Goal: Task Accomplishment & Management: Manage account settings

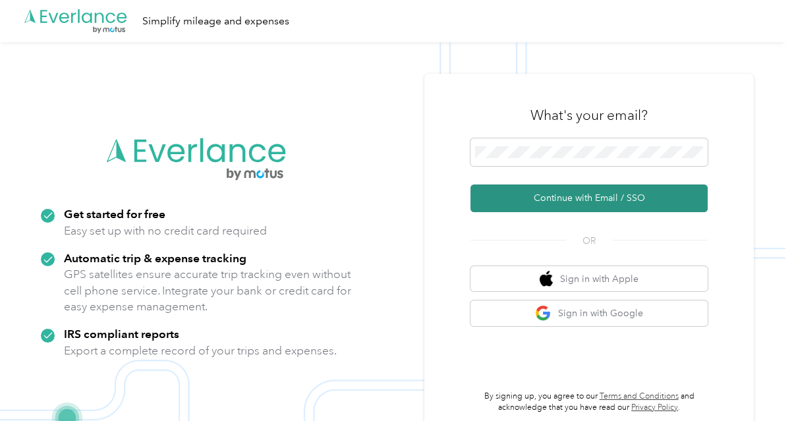
click at [563, 192] on button "Continue with Email / SSO" at bounding box center [588, 198] width 237 height 28
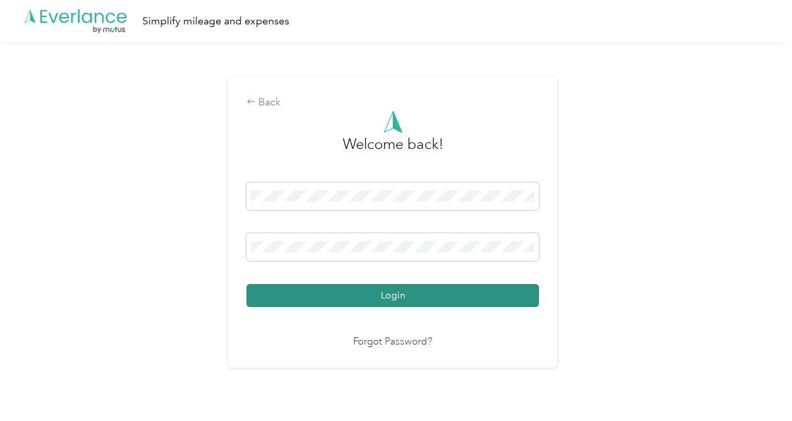
click at [378, 291] on button "Login" at bounding box center [392, 295] width 292 height 23
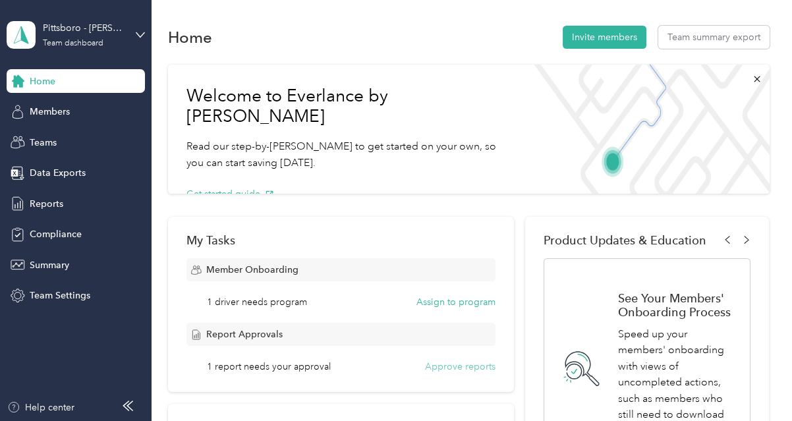
click at [463, 363] on button "Approve reports" at bounding box center [460, 367] width 70 height 14
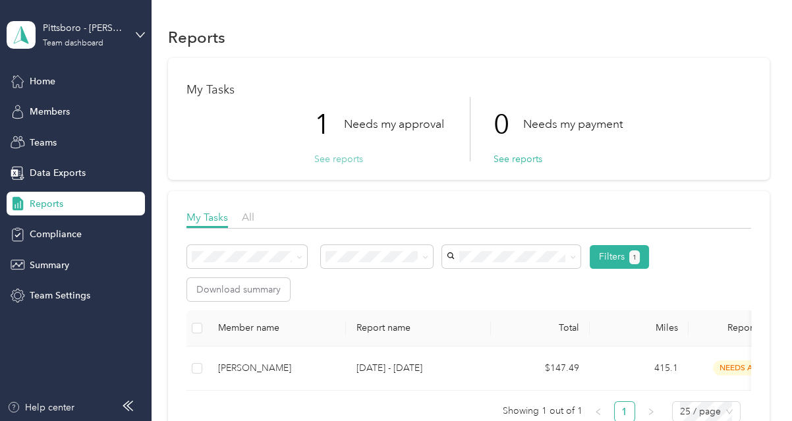
click at [337, 154] on button "See reports" at bounding box center [338, 159] width 49 height 14
click at [328, 161] on button "See reports" at bounding box center [338, 159] width 49 height 14
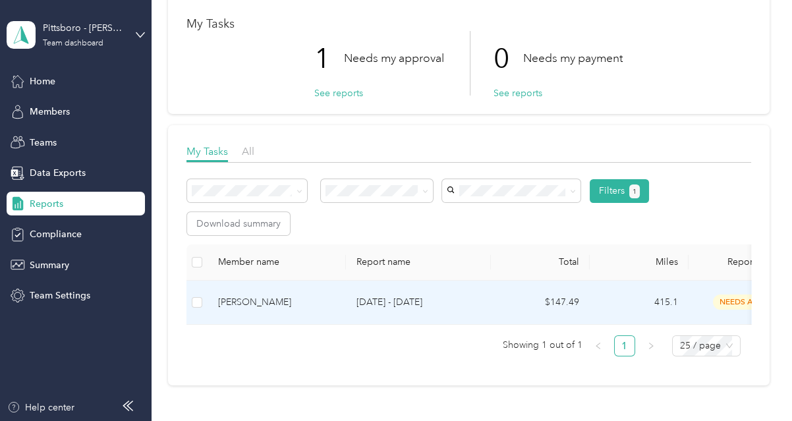
click at [389, 301] on p "[DATE] - [DATE]" at bounding box center [418, 302] width 124 height 14
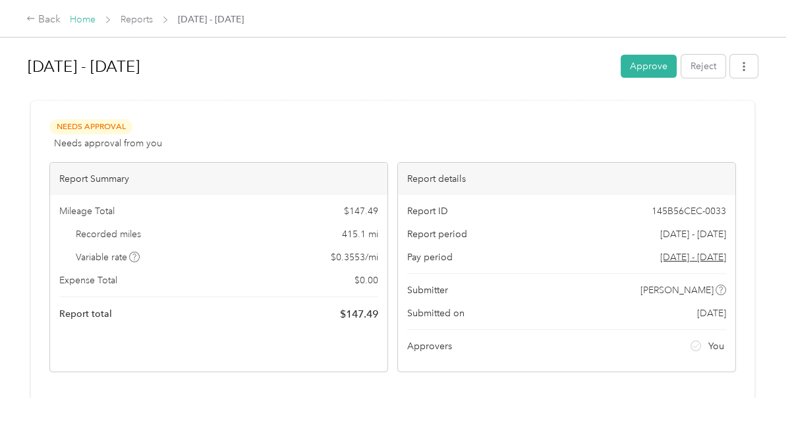
click at [77, 20] on link "Home" at bounding box center [83, 19] width 26 height 11
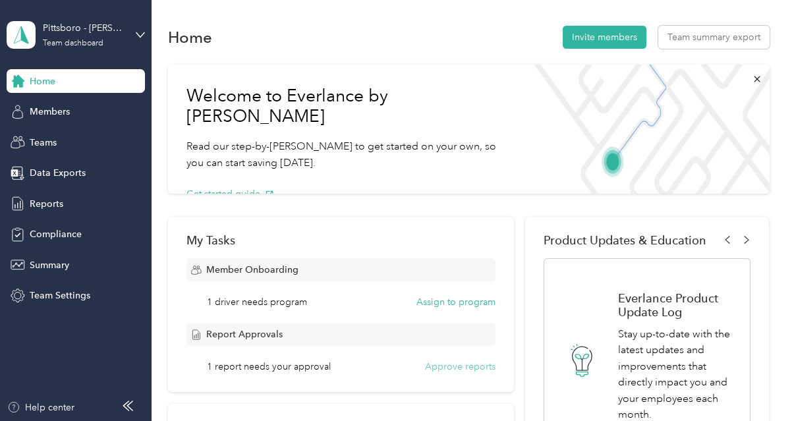
click at [432, 366] on button "Approve reports" at bounding box center [460, 367] width 70 height 14
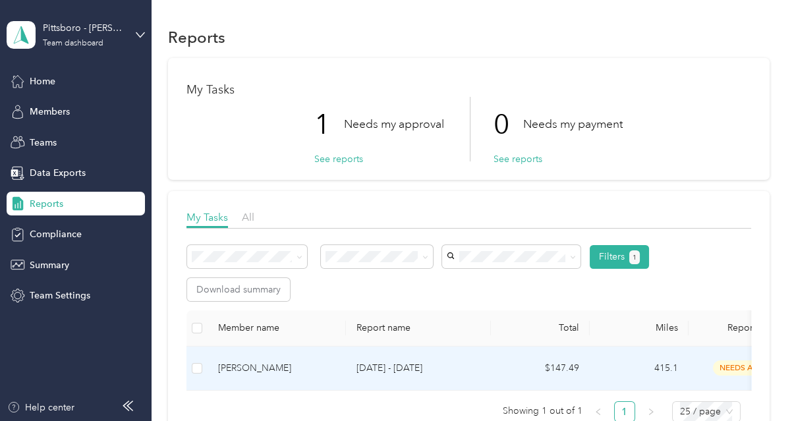
click at [309, 361] on div "[PERSON_NAME]" at bounding box center [276, 368] width 117 height 14
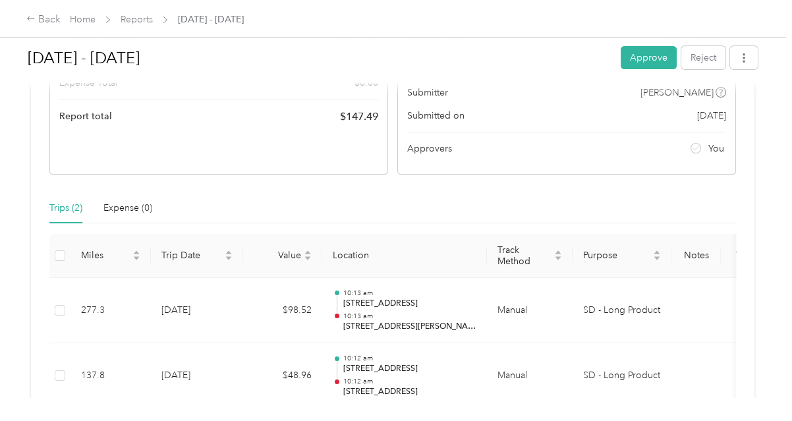
scroll to position [264, 0]
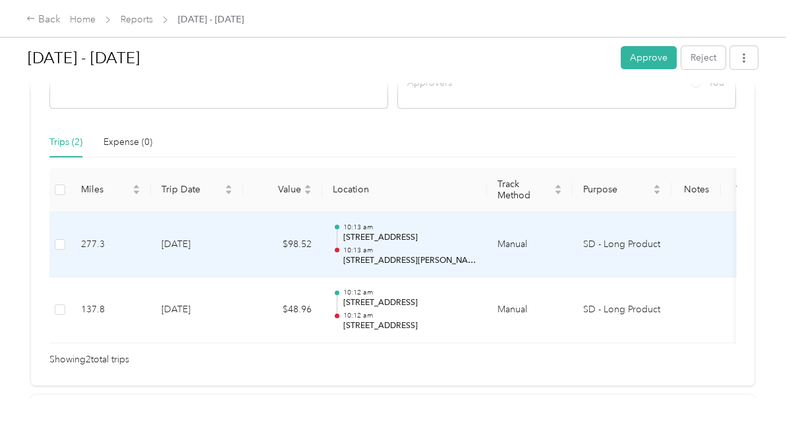
click at [411, 255] on p "[STREET_ADDRESS][PERSON_NAME][PERSON_NAME]" at bounding box center [409, 261] width 133 height 12
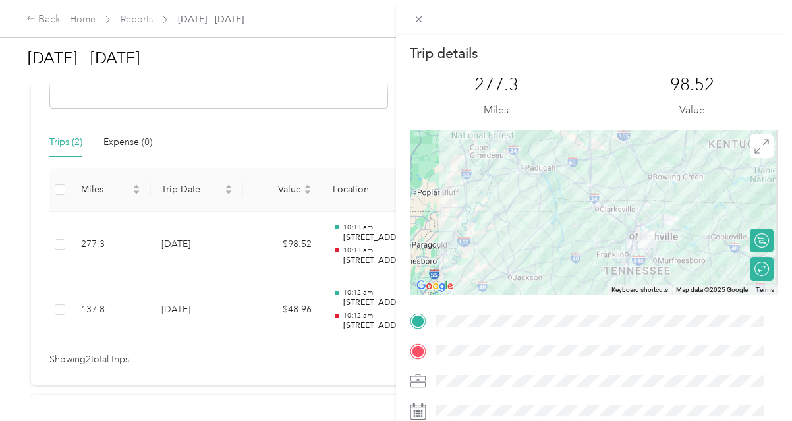
click at [200, 308] on div "Trip details This trip cannot be edited because it is either under review, appr…" at bounding box center [396, 210] width 792 height 421
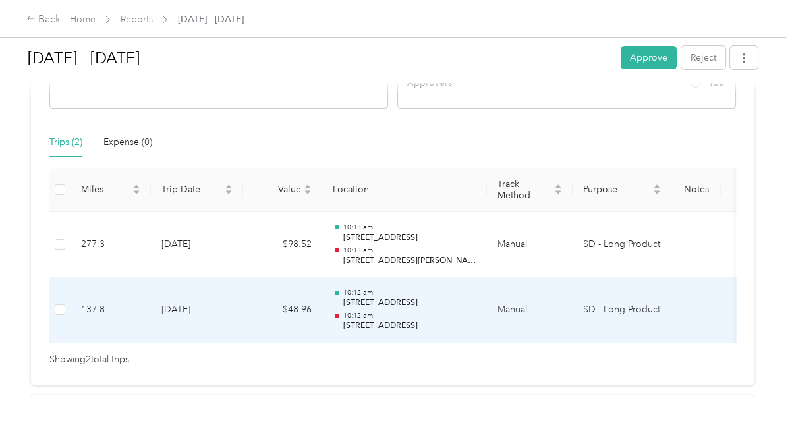
click at [364, 306] on p "[STREET_ADDRESS]" at bounding box center [409, 303] width 133 height 12
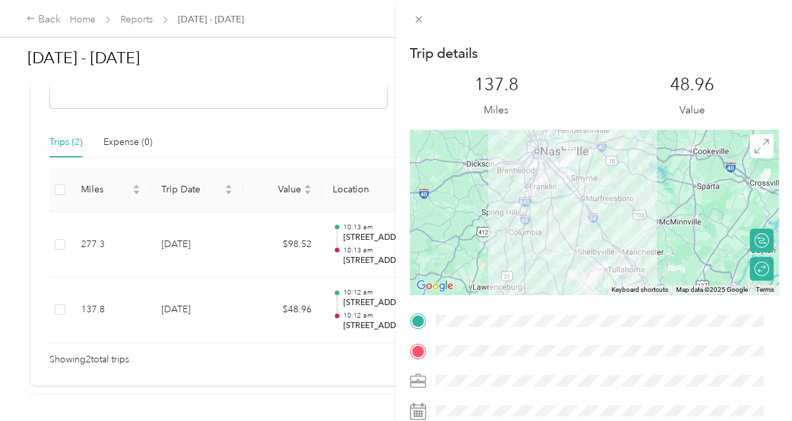
click at [373, 244] on div "Trip details This trip cannot be edited because it is either under review, appr…" at bounding box center [396, 210] width 792 height 421
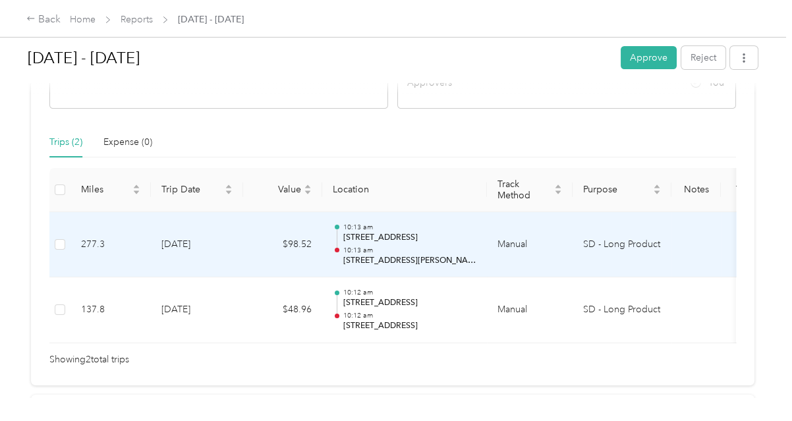
click at [373, 246] on p "10:13 am" at bounding box center [409, 250] width 133 height 9
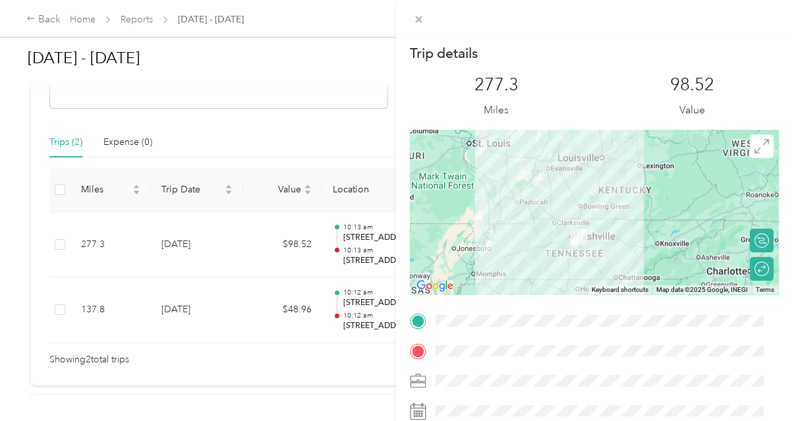
click at [308, 376] on div "Trip details This trip cannot be edited because it is either under review, appr…" at bounding box center [396, 210] width 792 height 421
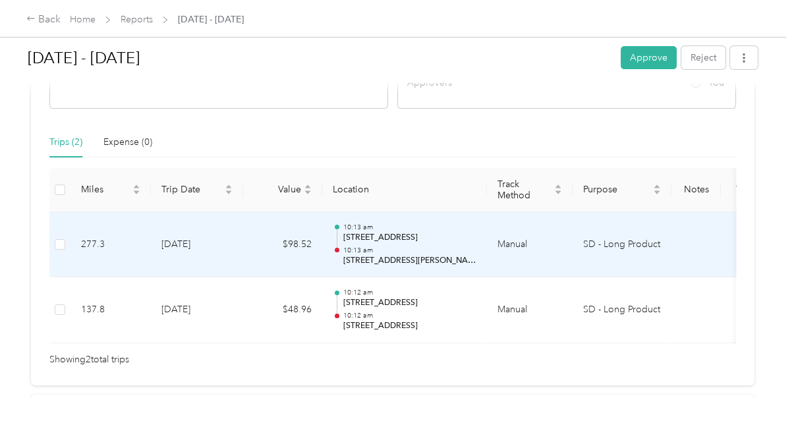
click at [271, 240] on td "$98.52" at bounding box center [282, 245] width 79 height 66
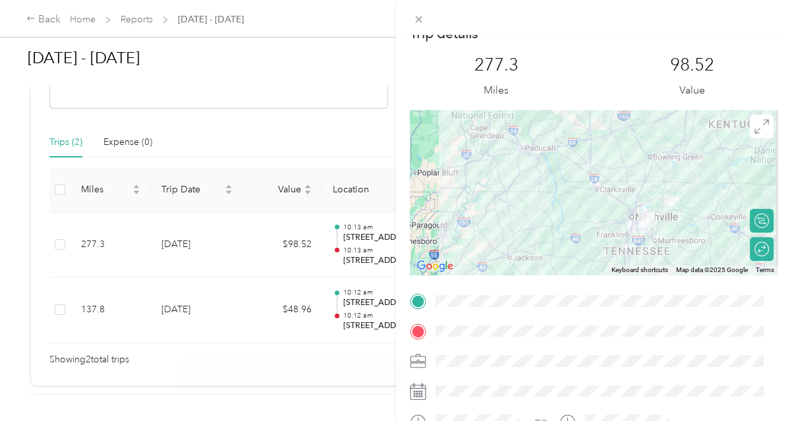
scroll to position [0, 0]
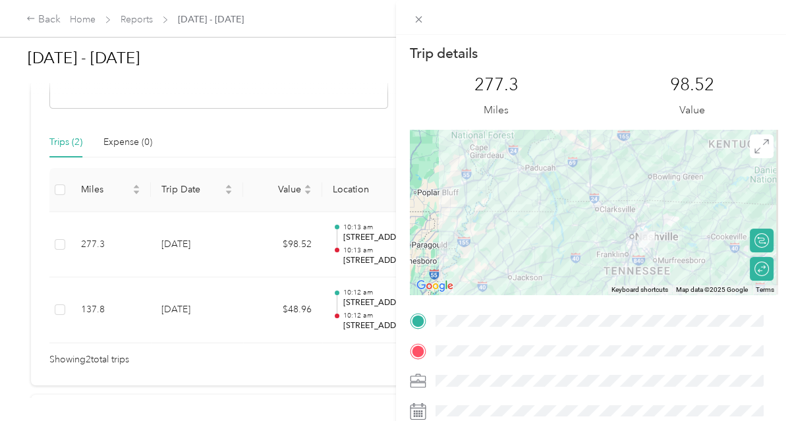
click at [154, 314] on div "Trip details This trip cannot be edited because it is either under review, appr…" at bounding box center [396, 210] width 792 height 421
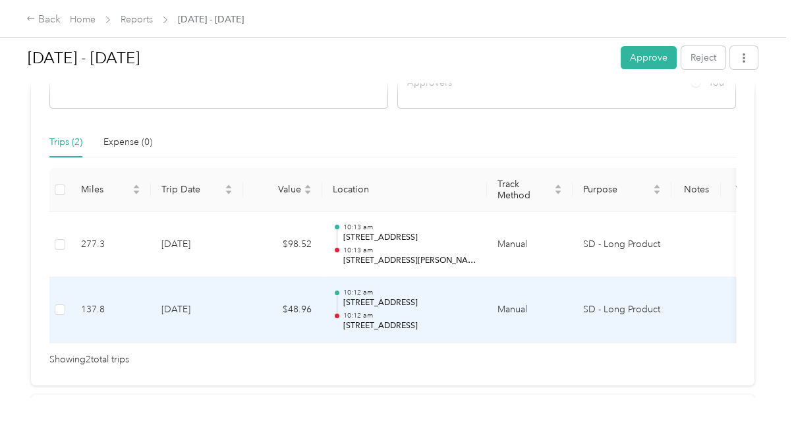
click at [83, 307] on td "137.8" at bounding box center [110, 310] width 80 height 66
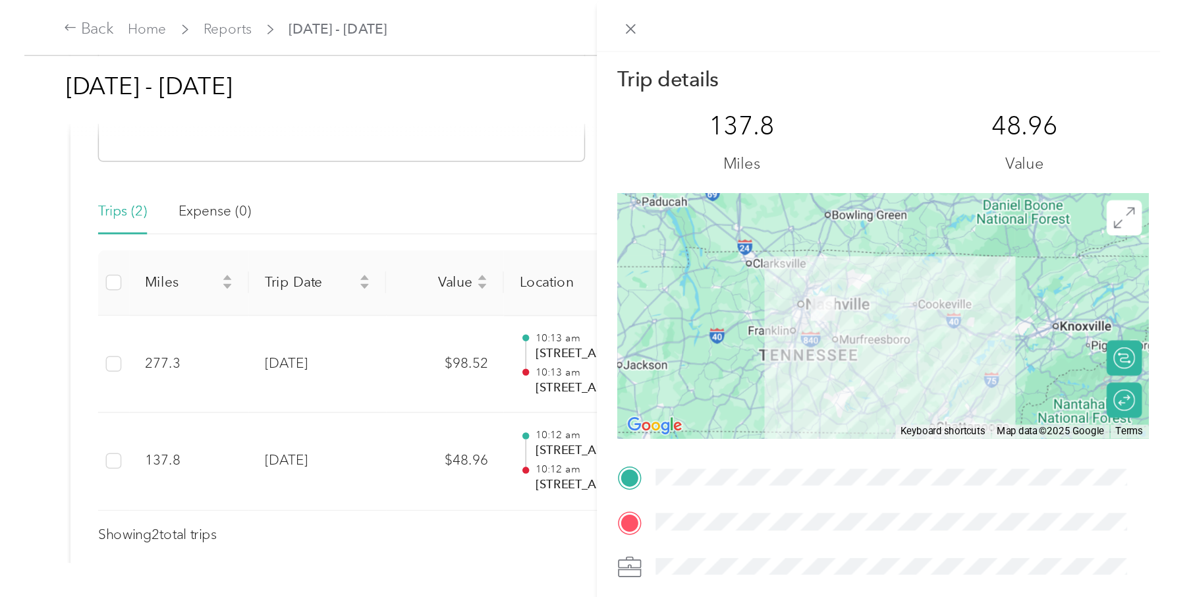
scroll to position [141, 0]
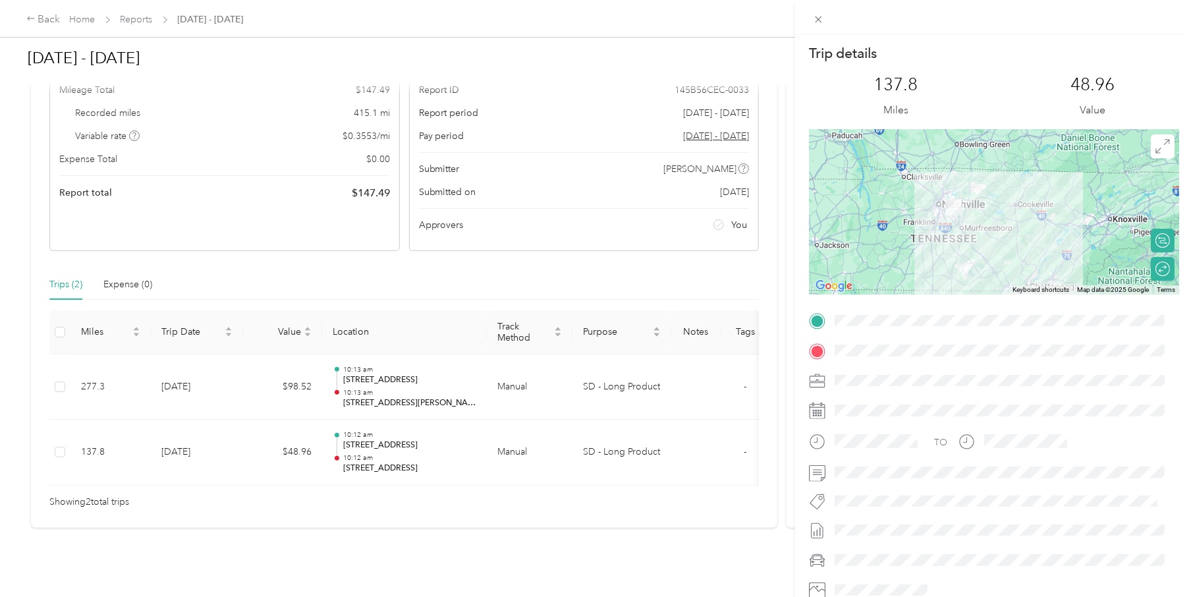
click at [84, 20] on div "Trip details This trip cannot be edited because it is either under review, appr…" at bounding box center [596, 298] width 1193 height 597
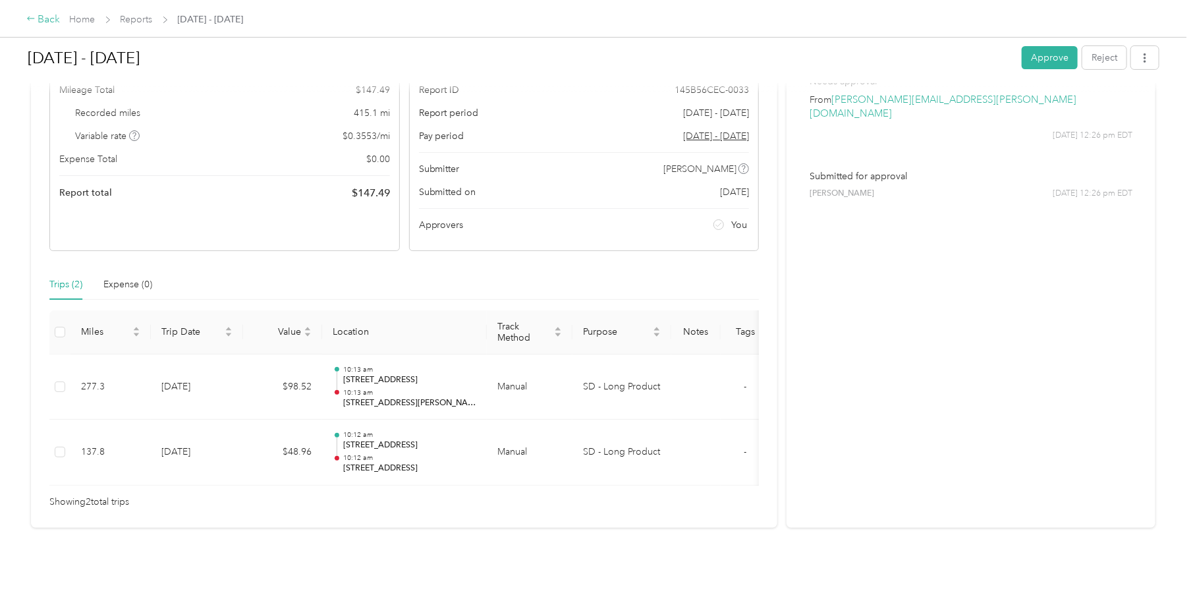
click at [37, 16] on div "Back" at bounding box center [43, 20] width 34 height 16
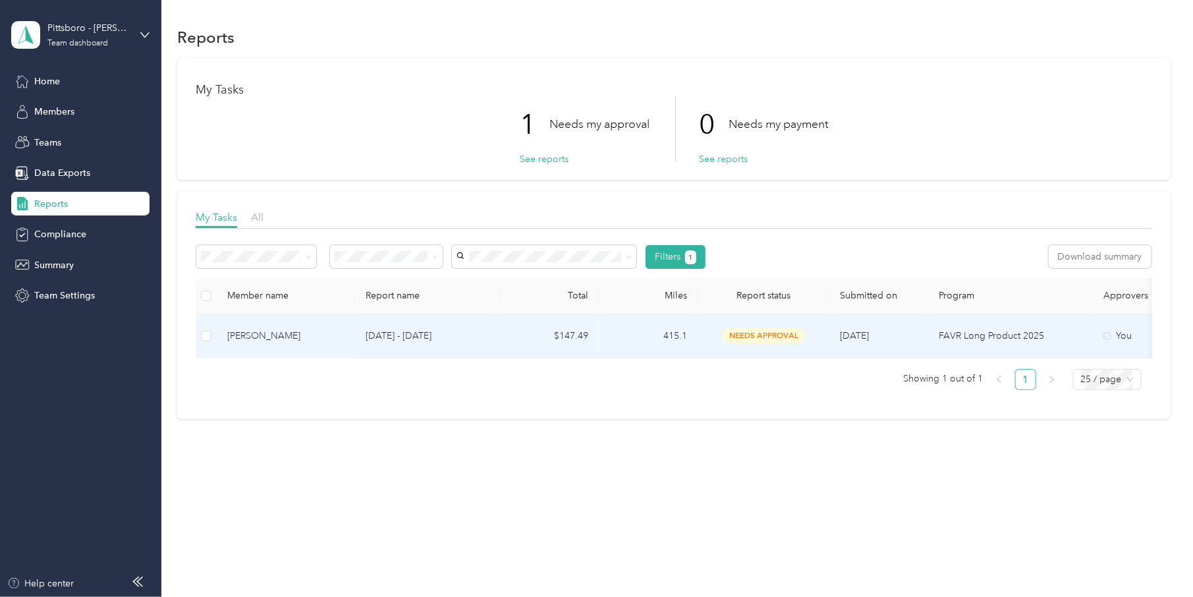
click at [496, 337] on td "[DATE] - [DATE]" at bounding box center [427, 336] width 145 height 44
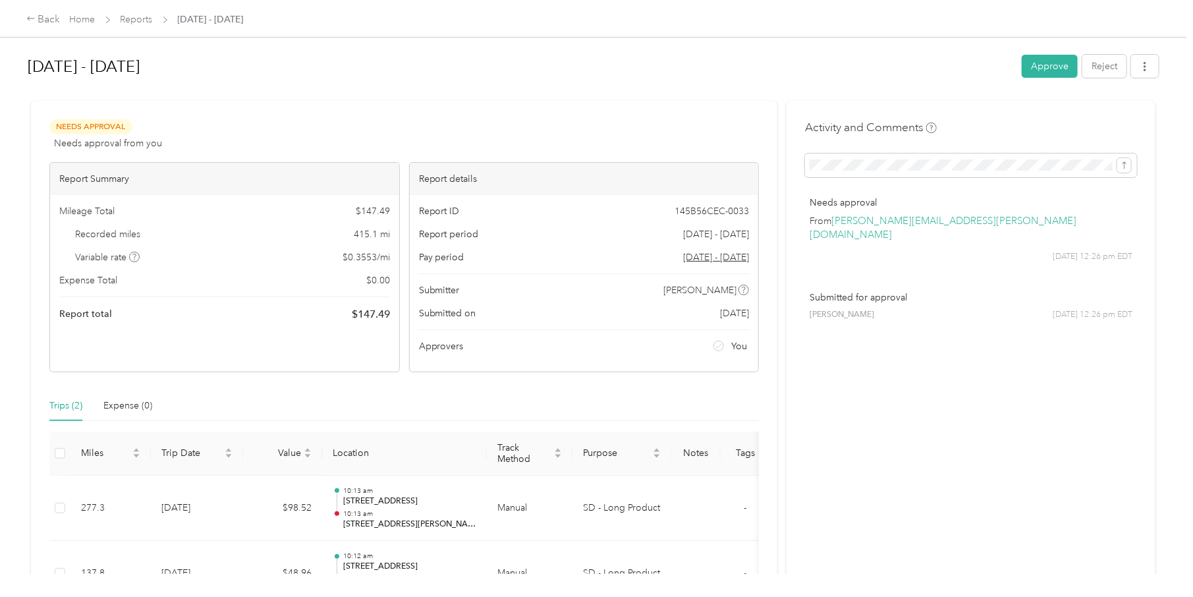
click at [791, 64] on button "Approve" at bounding box center [1050, 66] width 56 height 23
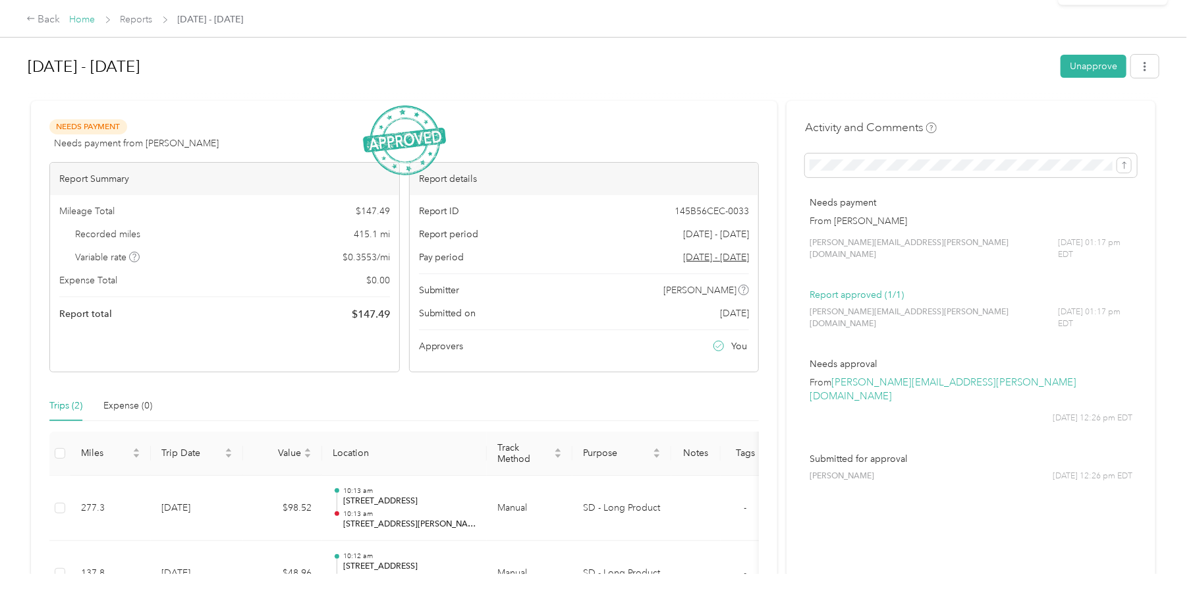
click at [80, 22] on link "Home" at bounding box center [83, 19] width 26 height 11
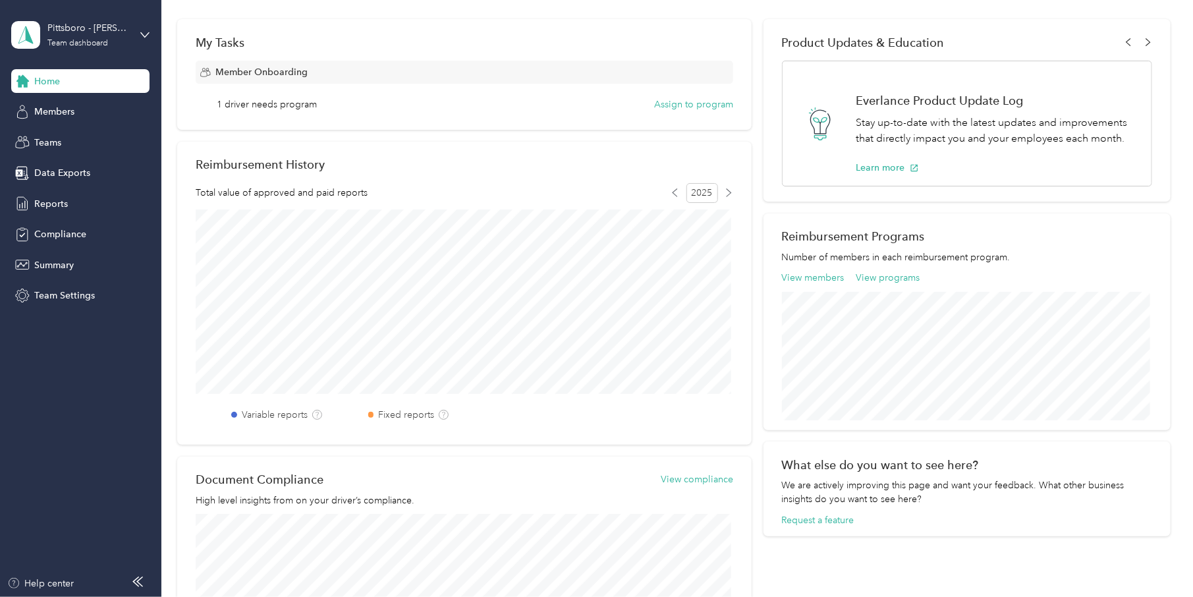
scroll to position [198, 0]
click at [45, 141] on span "Teams" at bounding box center [47, 143] width 27 height 14
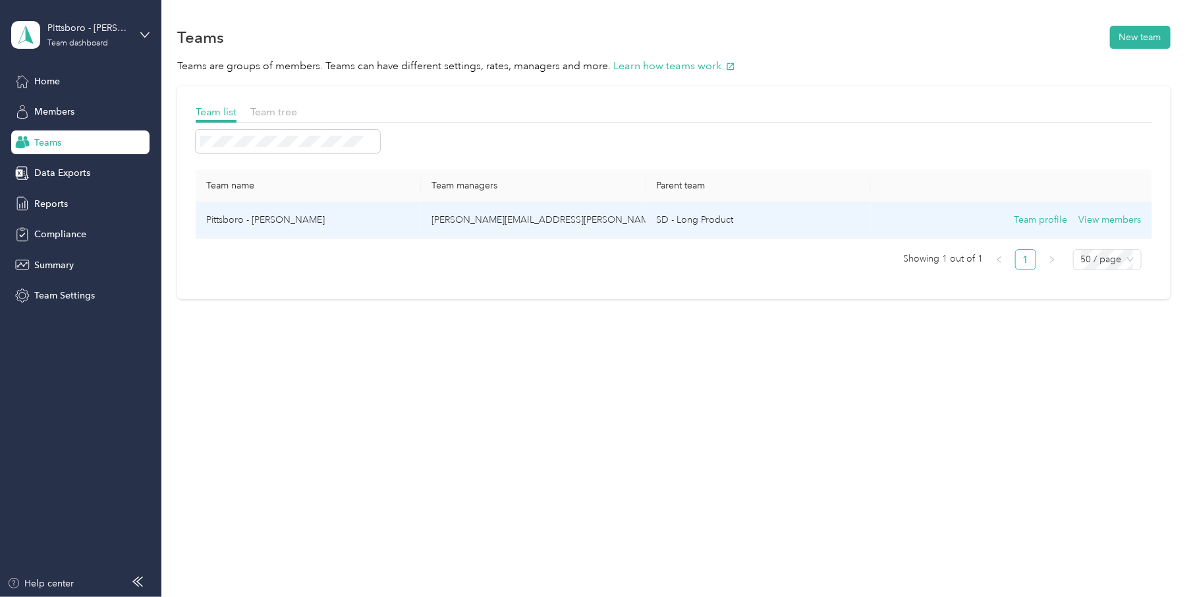
click at [462, 222] on p "[PERSON_NAME][EMAIL_ADDRESS][PERSON_NAME][DOMAIN_NAME]" at bounding box center [534, 220] width 204 height 14
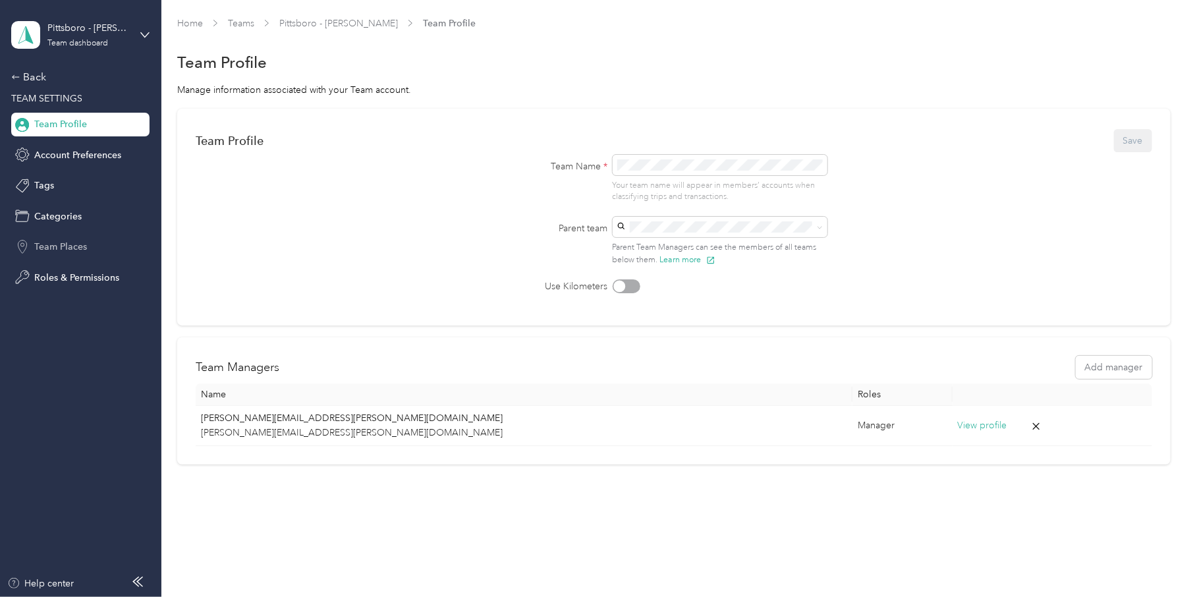
click at [53, 241] on span "Team Places" at bounding box center [60, 247] width 53 height 14
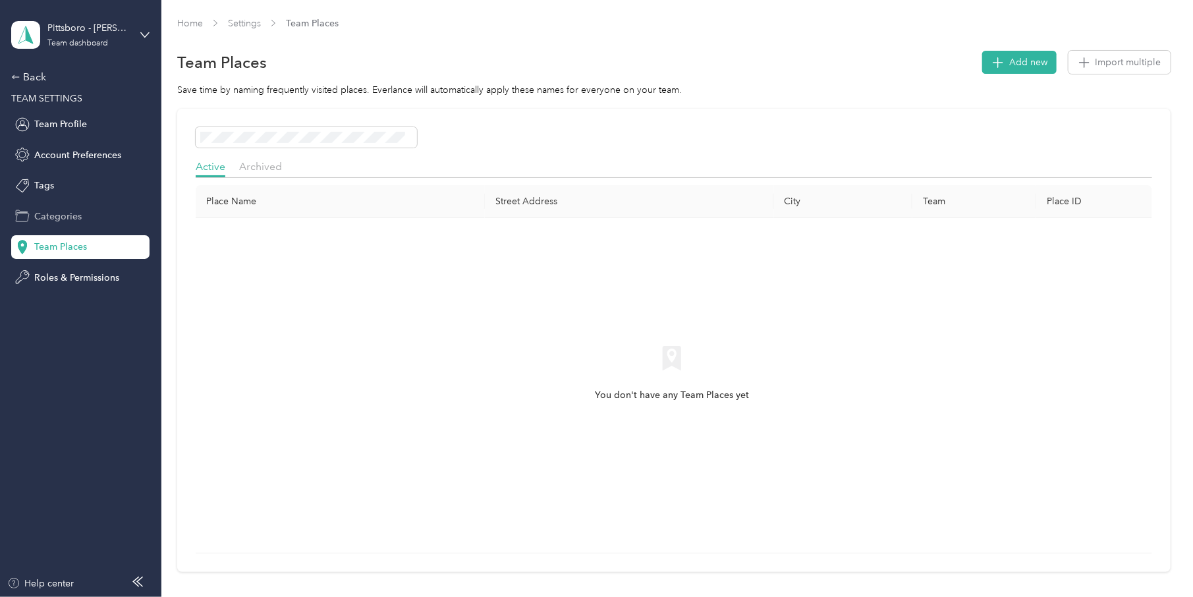
click at [49, 212] on span "Categories" at bounding box center [57, 216] width 47 height 14
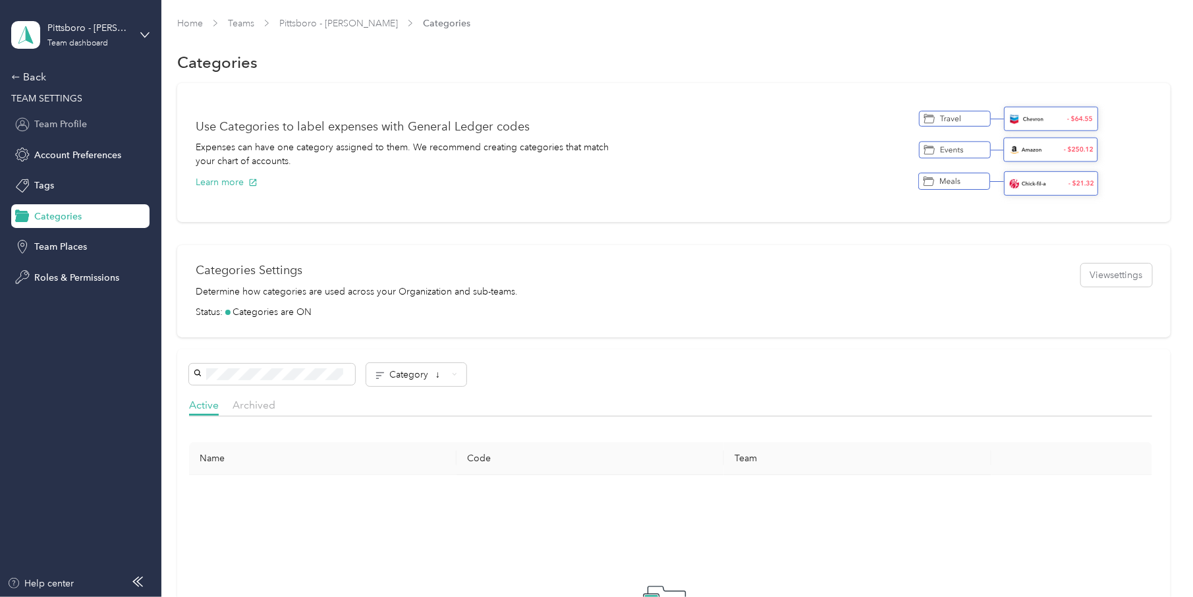
click at [34, 125] on div "Team Profile" at bounding box center [80, 125] width 138 height 24
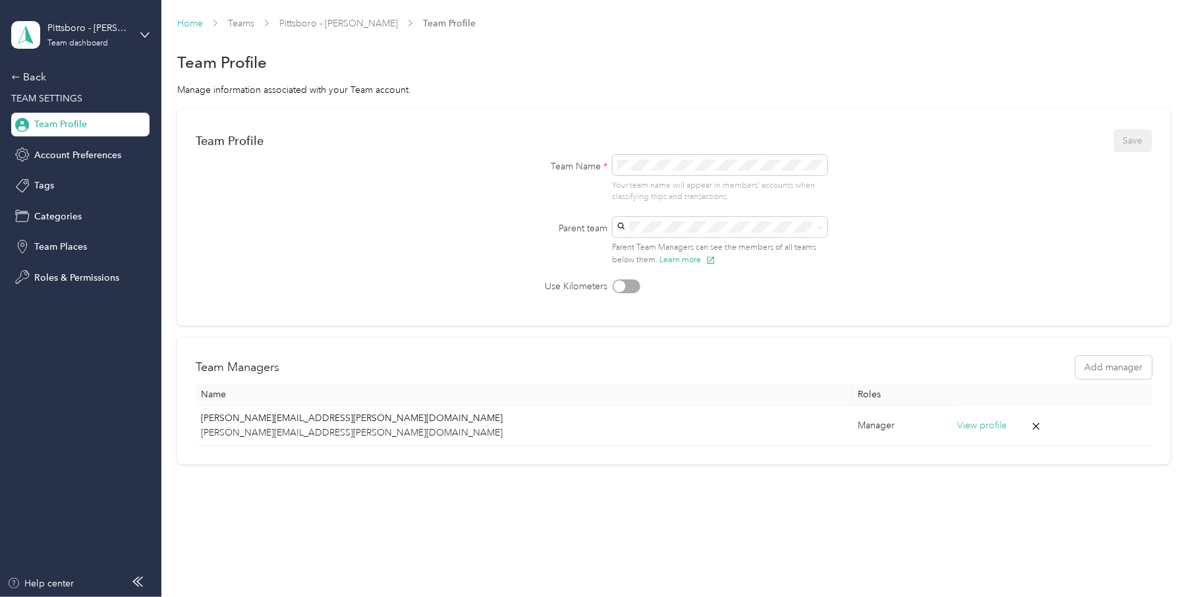
click at [183, 18] on link "Home" at bounding box center [190, 23] width 26 height 11
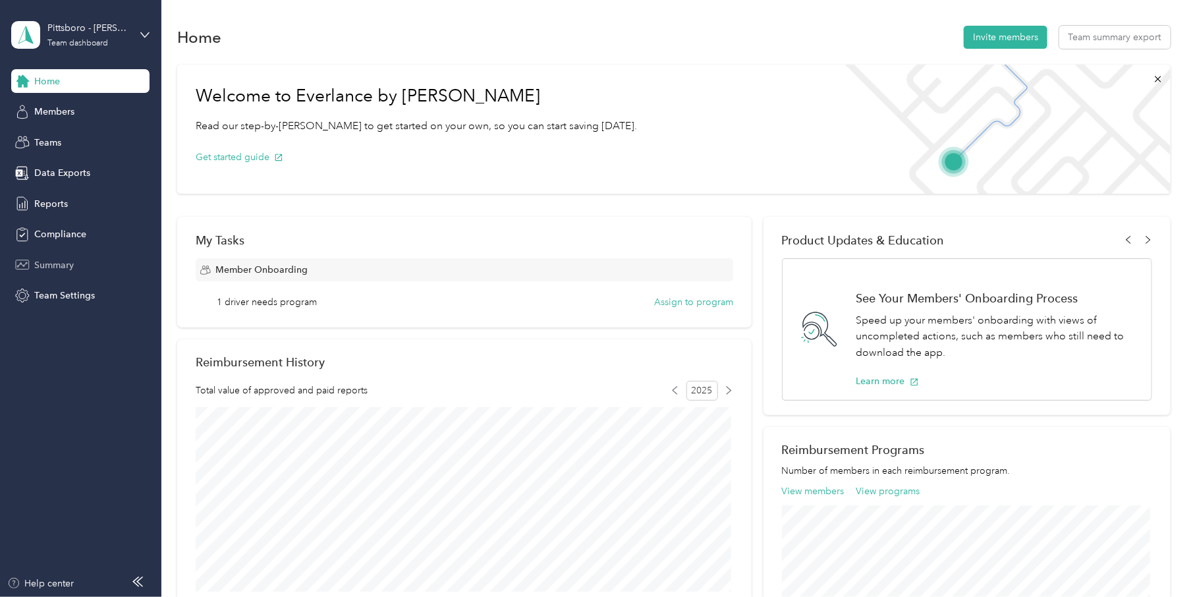
click at [50, 259] on span "Summary" at bounding box center [54, 265] width 40 height 14
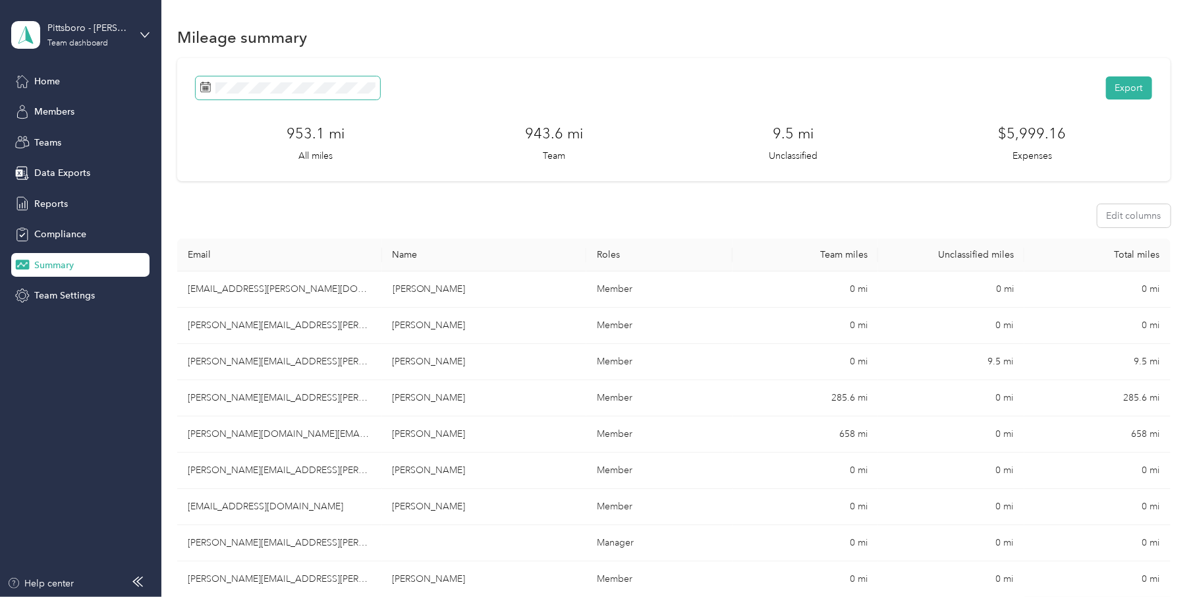
click at [202, 88] on icon at bounding box center [205, 87] width 11 height 11
click at [204, 90] on icon at bounding box center [205, 87] width 11 height 11
click at [63, 198] on span "Reports" at bounding box center [51, 204] width 34 height 14
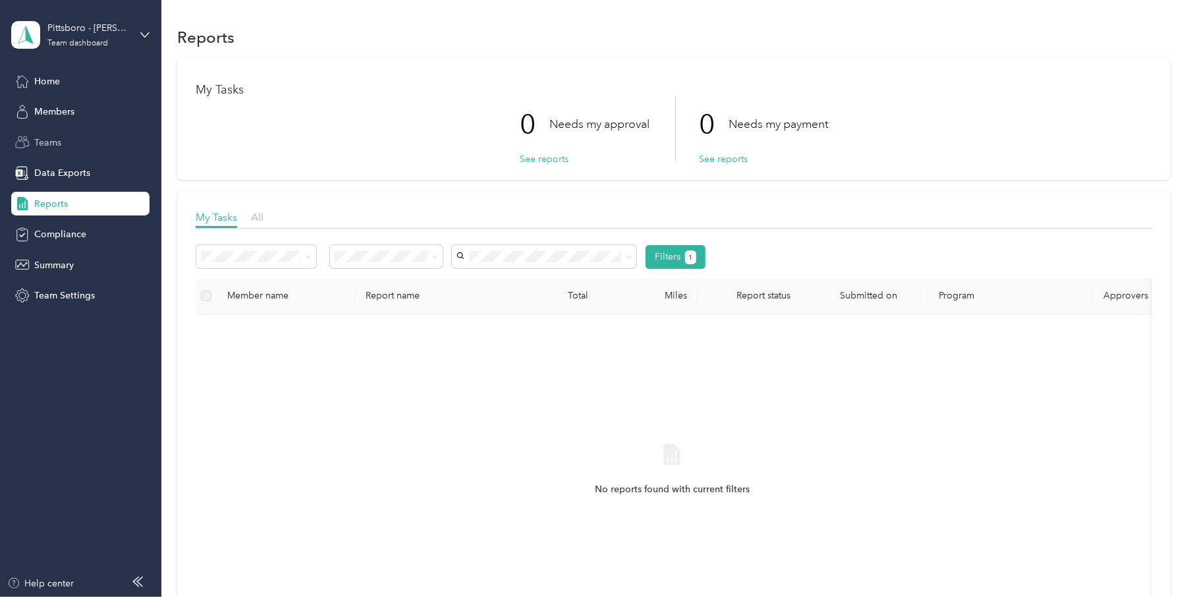
click at [49, 140] on span "Teams" at bounding box center [47, 143] width 27 height 14
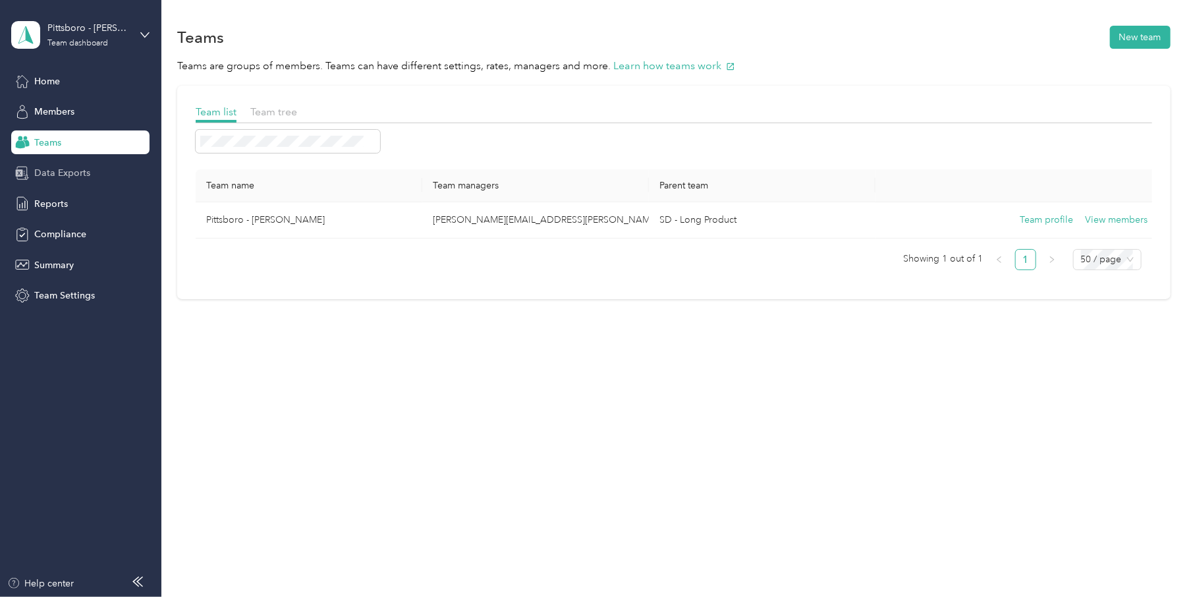
click at [60, 166] on span "Data Exports" at bounding box center [62, 173] width 56 height 14
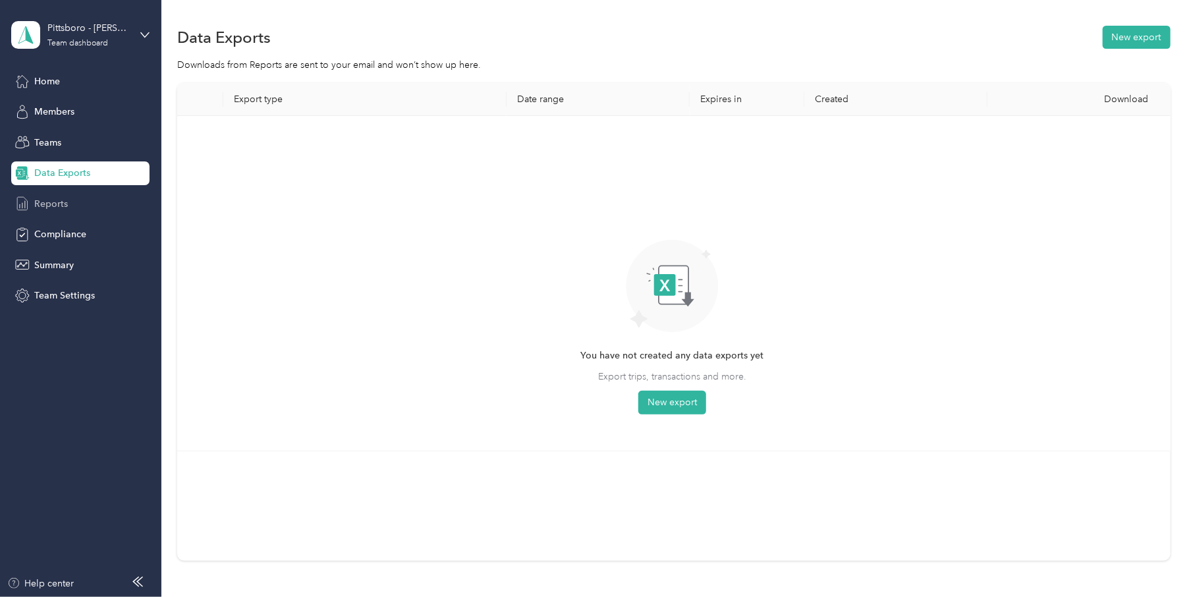
click at [53, 198] on span "Reports" at bounding box center [51, 204] width 34 height 14
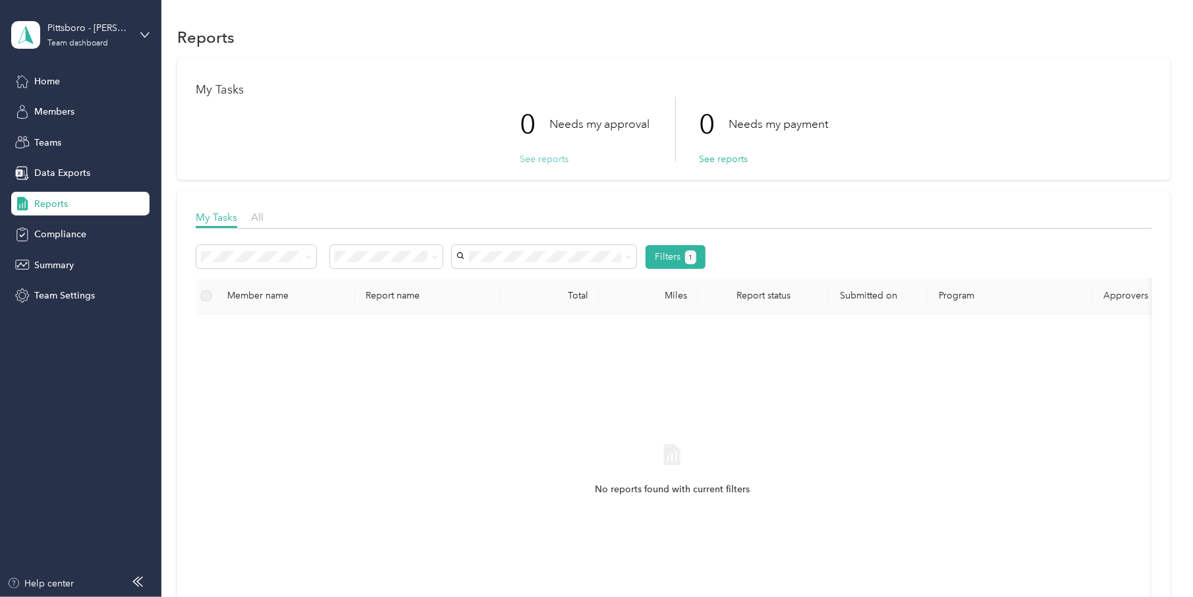
click at [545, 155] on button "See reports" at bounding box center [544, 159] width 49 height 14
click at [304, 254] on span at bounding box center [306, 257] width 11 height 14
click at [310, 254] on icon at bounding box center [309, 257] width 6 height 6
click at [401, 362] on span "Approved by me" at bounding box center [375, 363] width 72 height 11
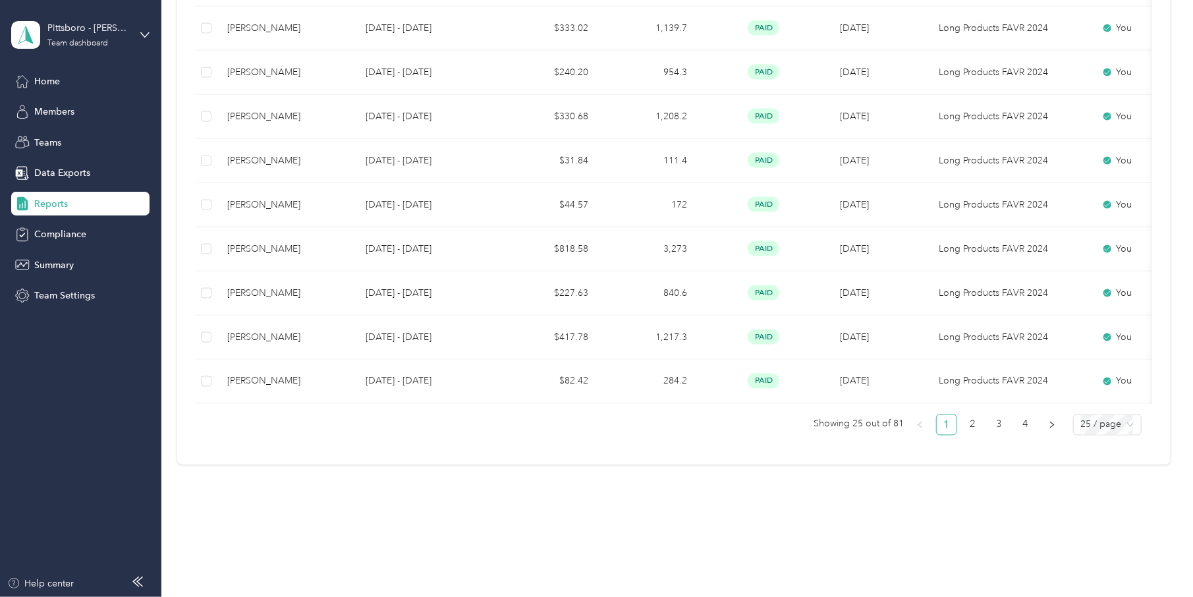
scroll to position [1027, 0]
click at [791, 420] on button "button" at bounding box center [1052, 421] width 21 height 21
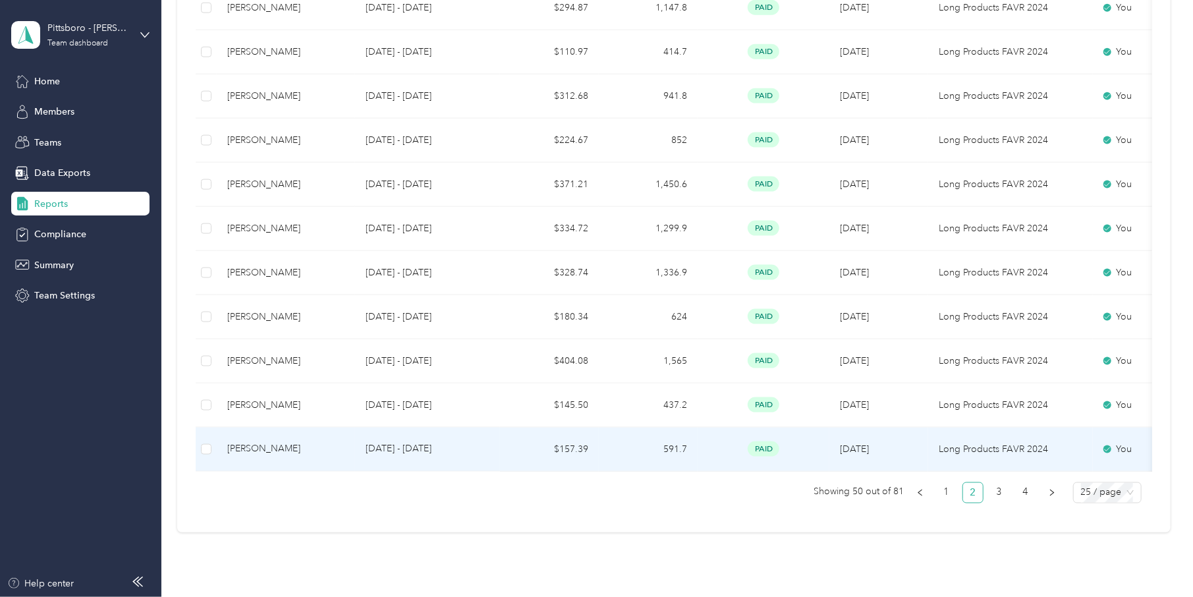
scroll to position [1027, 0]
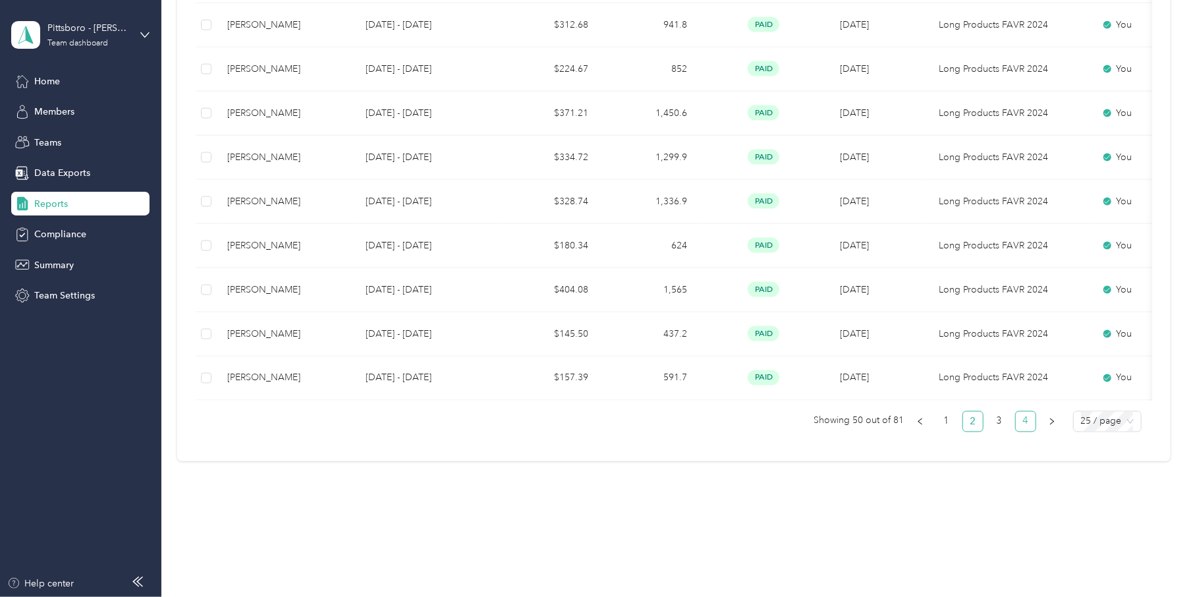
click at [791, 417] on link "4" at bounding box center [1026, 422] width 20 height 20
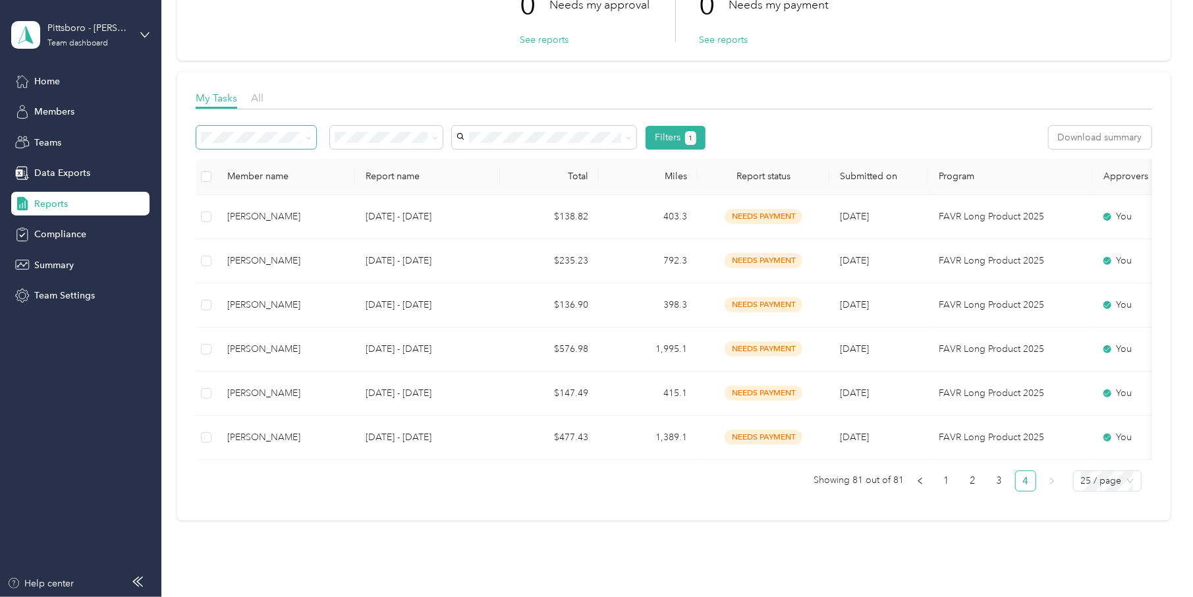
scroll to position [57, 0]
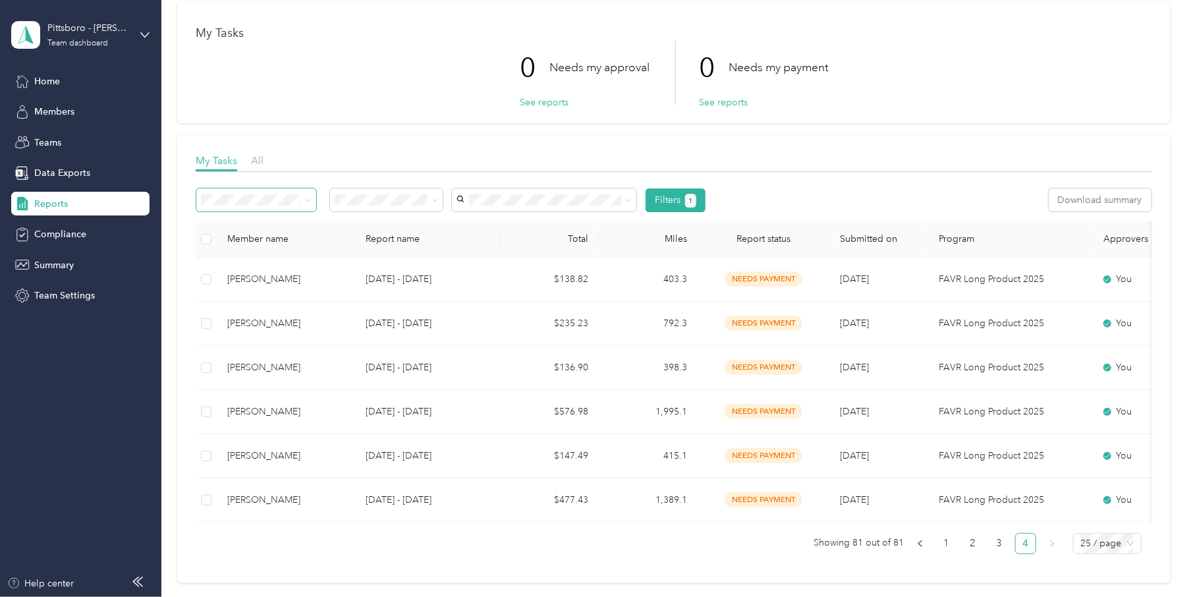
click at [146, 28] on div "Pittsboro - [PERSON_NAME] Team dashboard" at bounding box center [80, 35] width 138 height 46
click at [65, 170] on div "Log out" at bounding box center [224, 167] width 408 height 23
